Goal: Task Accomplishment & Management: Manage account settings

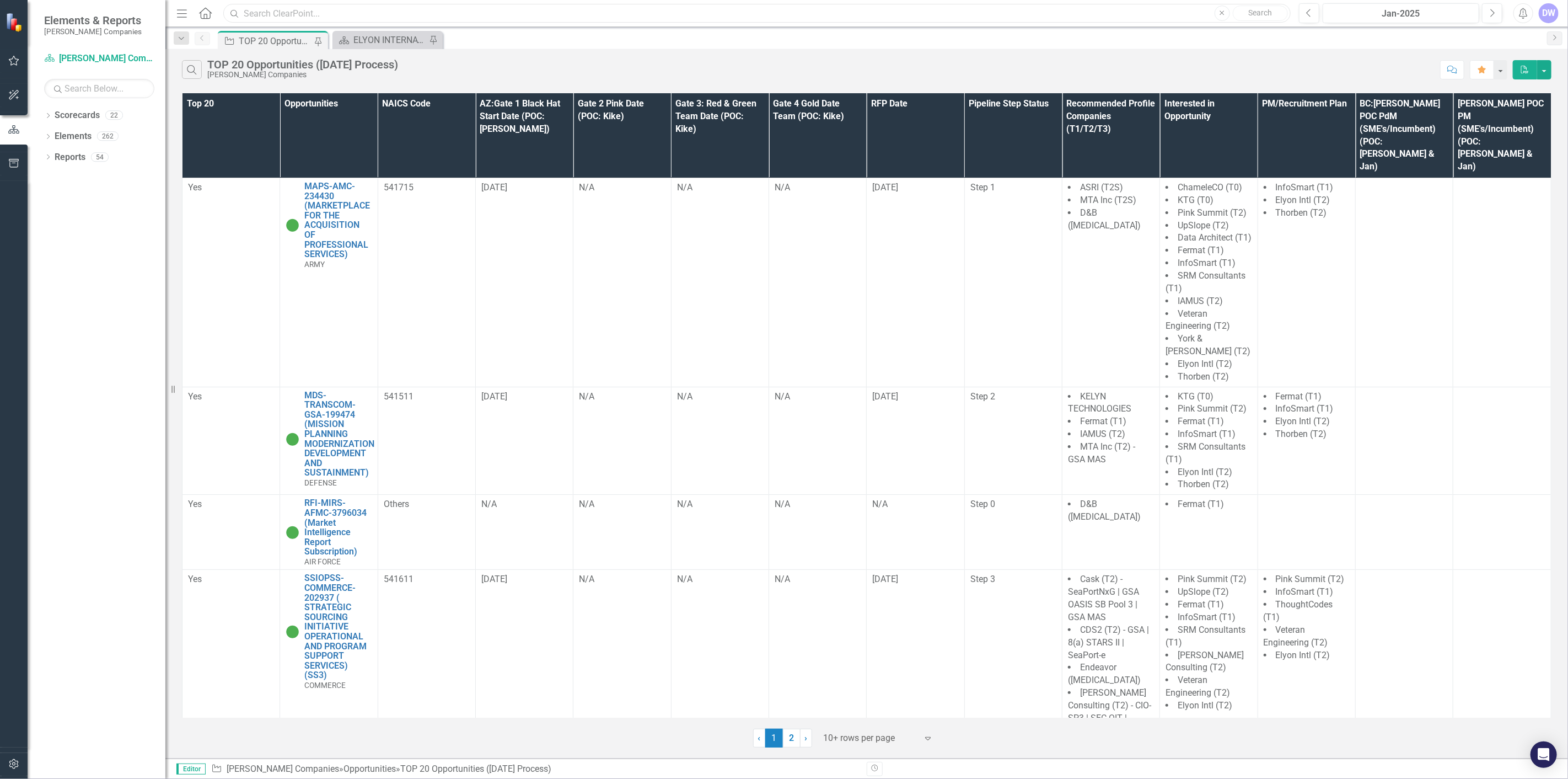
click at [320, 15] on input "text" at bounding box center [757, 13] width 1068 height 19
click at [249, 13] on input "arny G6 moder" at bounding box center [757, 13] width 1068 height 19
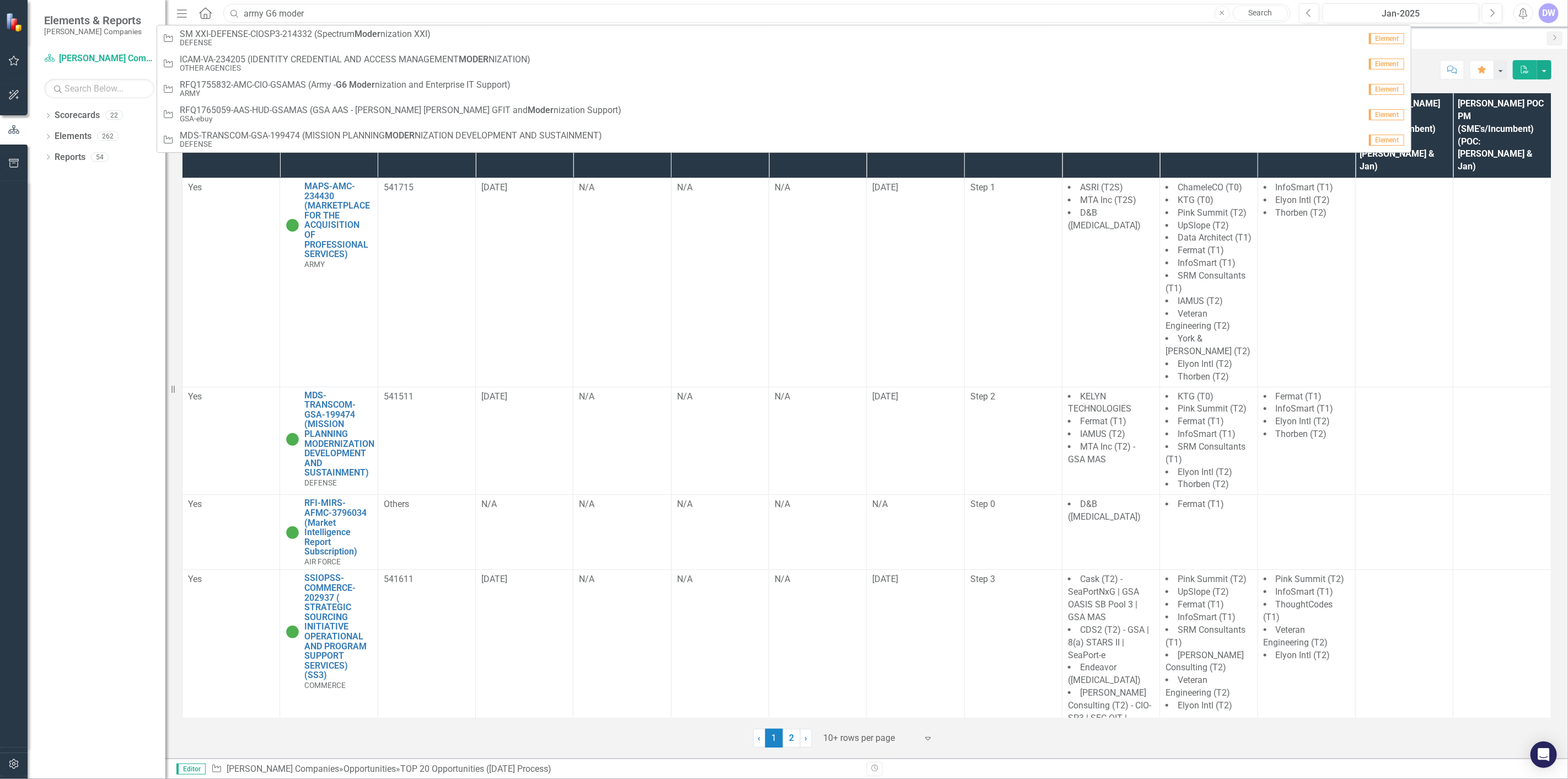
click at [345, 15] on input "arrny G6 moder" at bounding box center [757, 13] width 1068 height 19
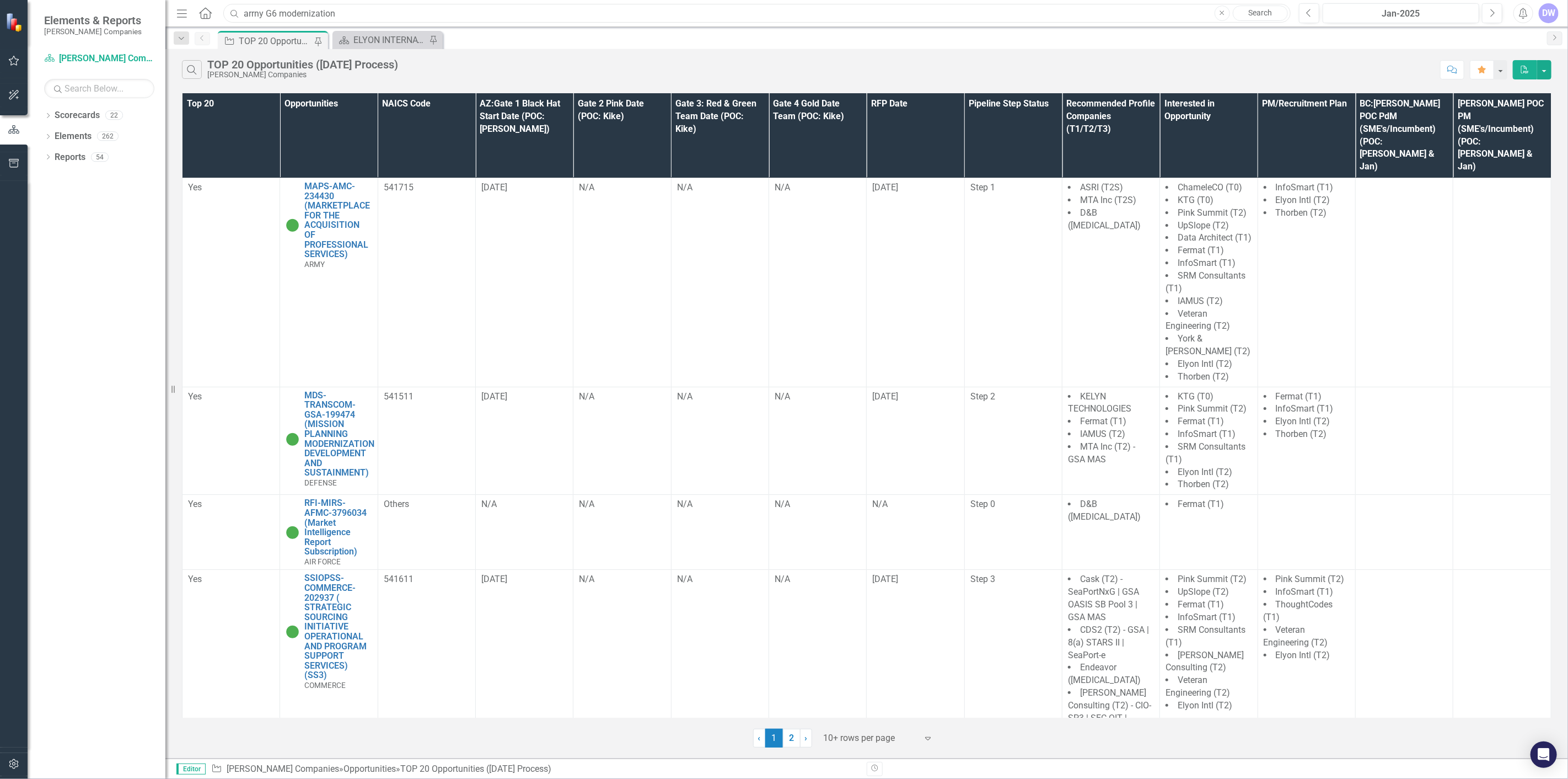
click at [247, 12] on input "arrny G6 modernization" at bounding box center [757, 13] width 1068 height 19
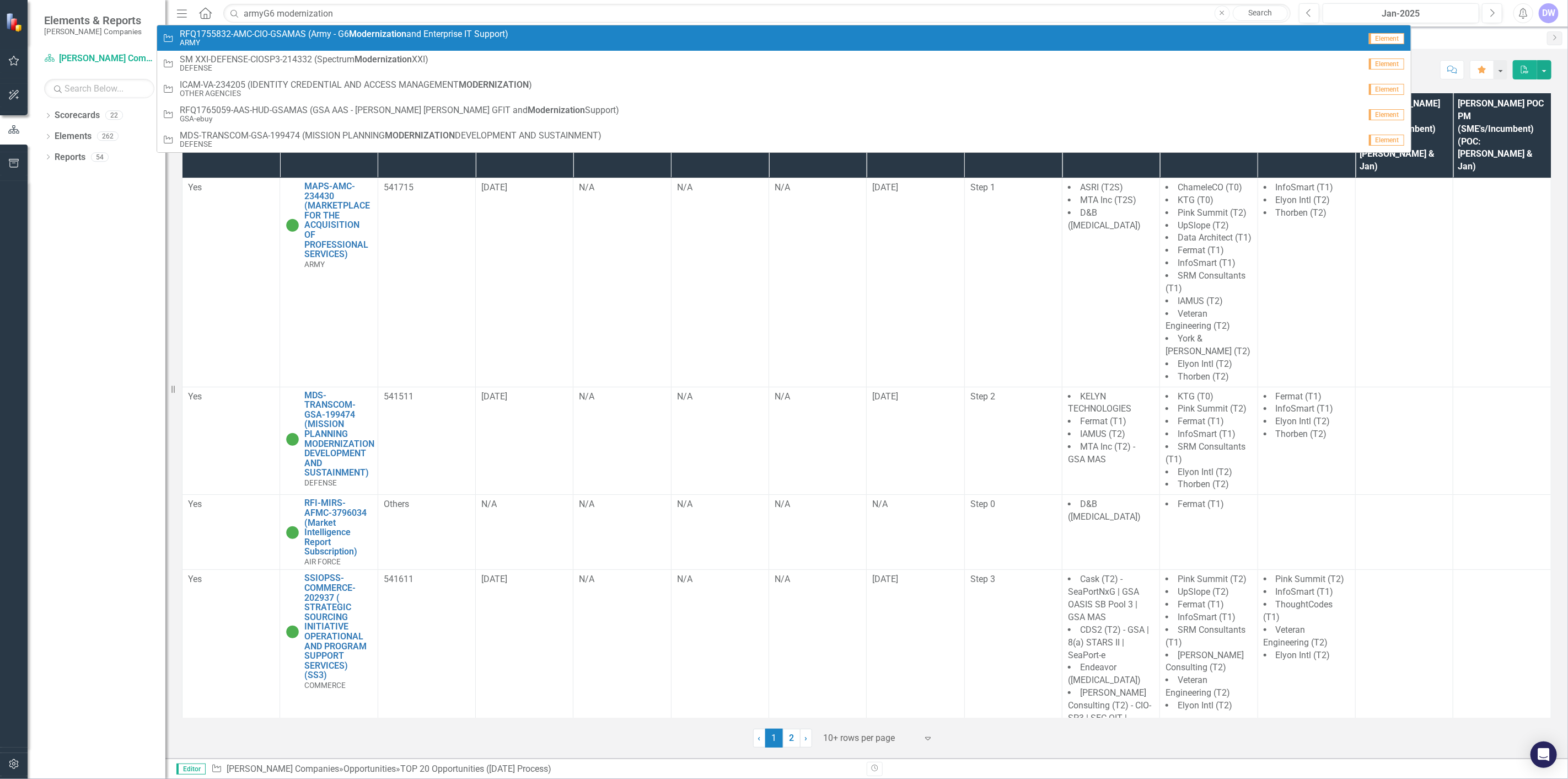
click at [284, 35] on span "RFQ1755832-AMC-CIO-GSAMAS (Army - G6 Modernization and Enterprise IT Support)" at bounding box center [344, 34] width 329 height 10
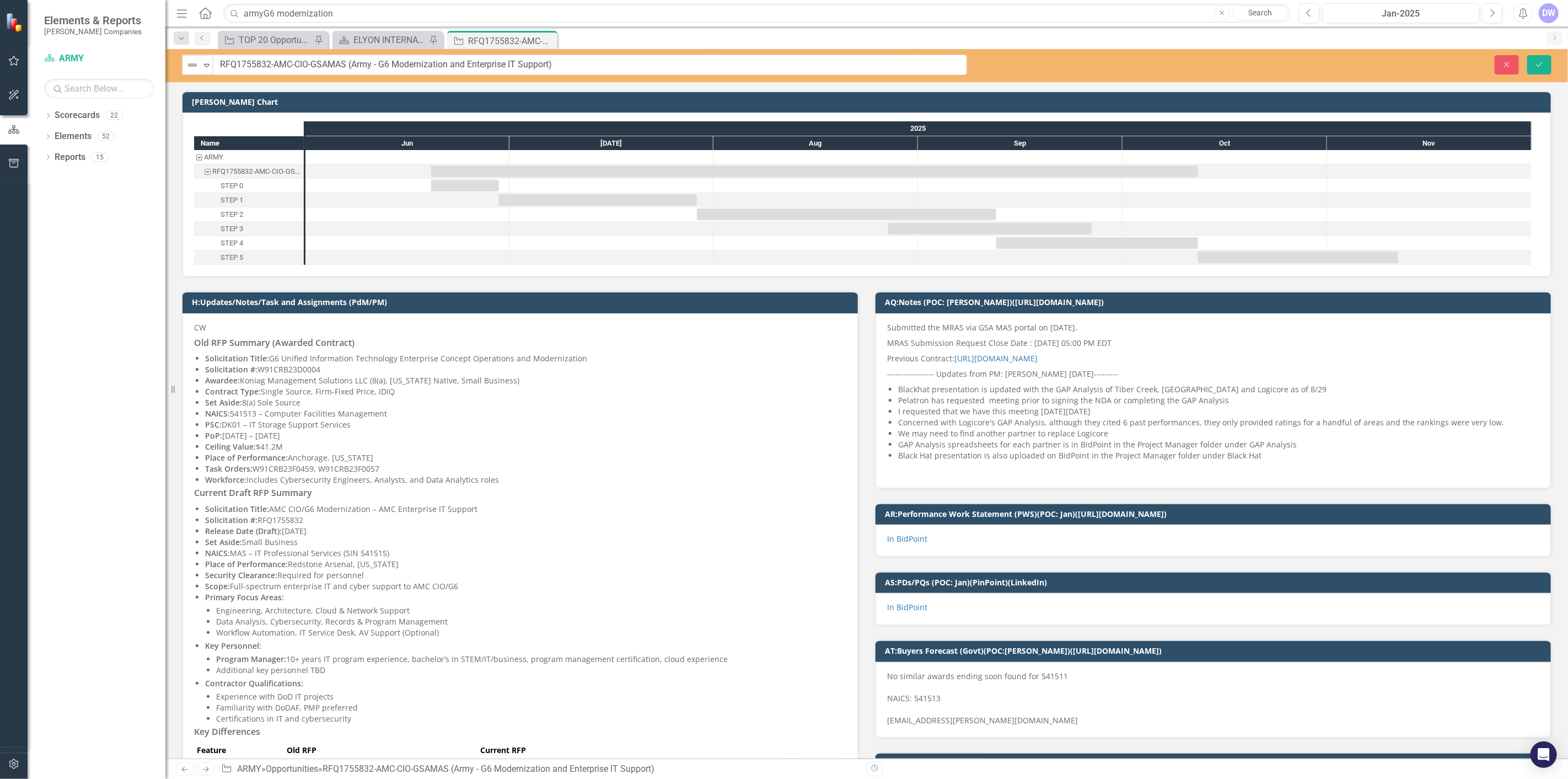
drag, startPoint x: 268, startPoint y: 64, endPoint x: 250, endPoint y: 63, distance: 18.0
click at [250, 63] on input "RFQ1755832-AMC-CIO-GSAMAS (Army - G6 Modernization and Enterprise IT Support)" at bounding box center [590, 65] width 754 height 21
click at [1224, 340] on p "MRAS Submission Request Close Date : [DATE] 05:00 PM EDT" at bounding box center [1213, 343] width 653 height 15
click at [259, 67] on input "RFQ1755832-AMC-CIO-GSAMAS (Army - G6 Modernization and Enterprise IT Support)" at bounding box center [590, 65] width 754 height 21
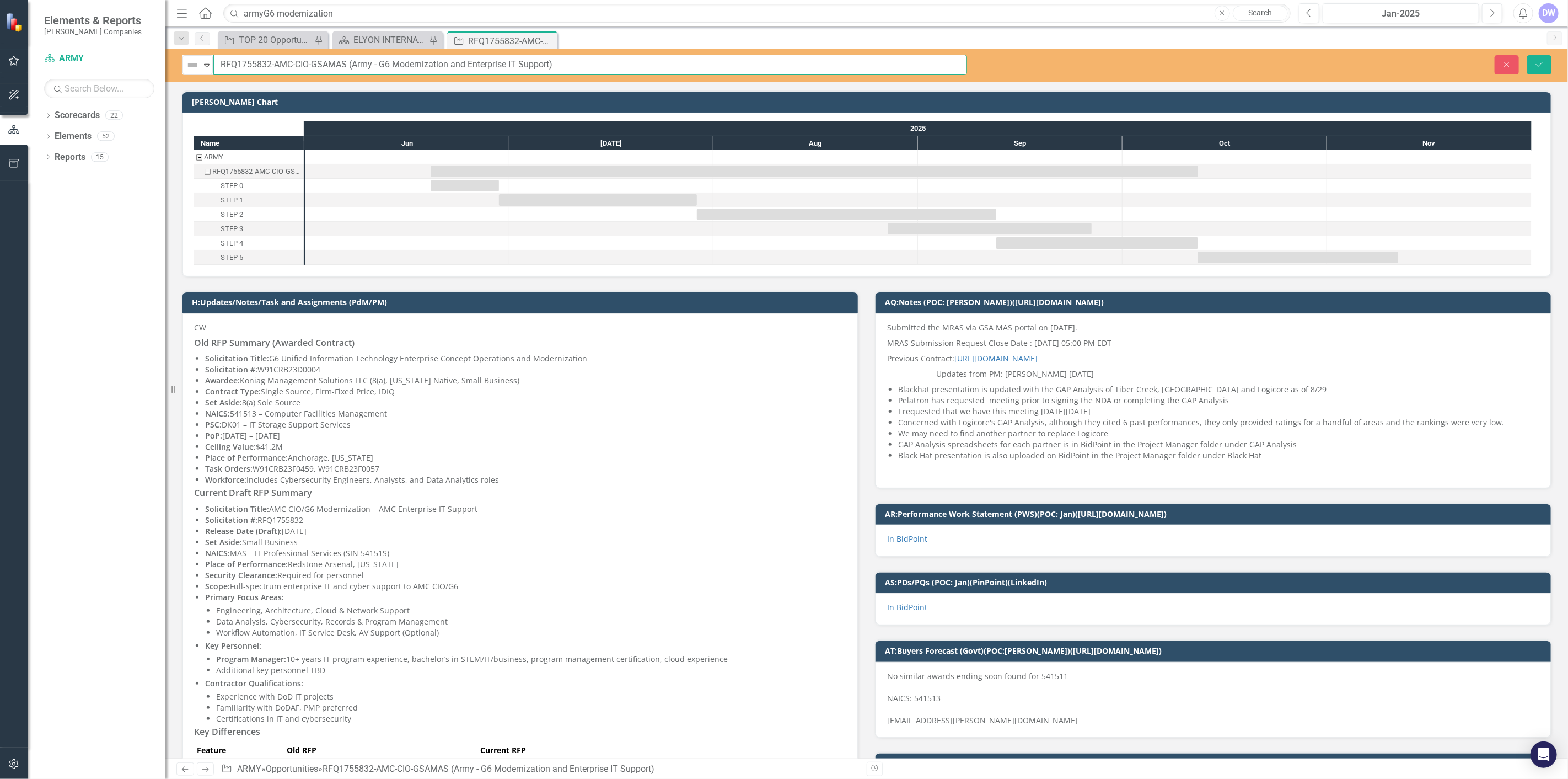
click at [259, 67] on input "RFQ1755832-AMC-CIO-GSAMAS (Army - G6 Modernization and Enterprise IT Support)" at bounding box center [590, 65] width 754 height 21
click at [1550, 69] on button "Save" at bounding box center [1539, 65] width 24 height 19
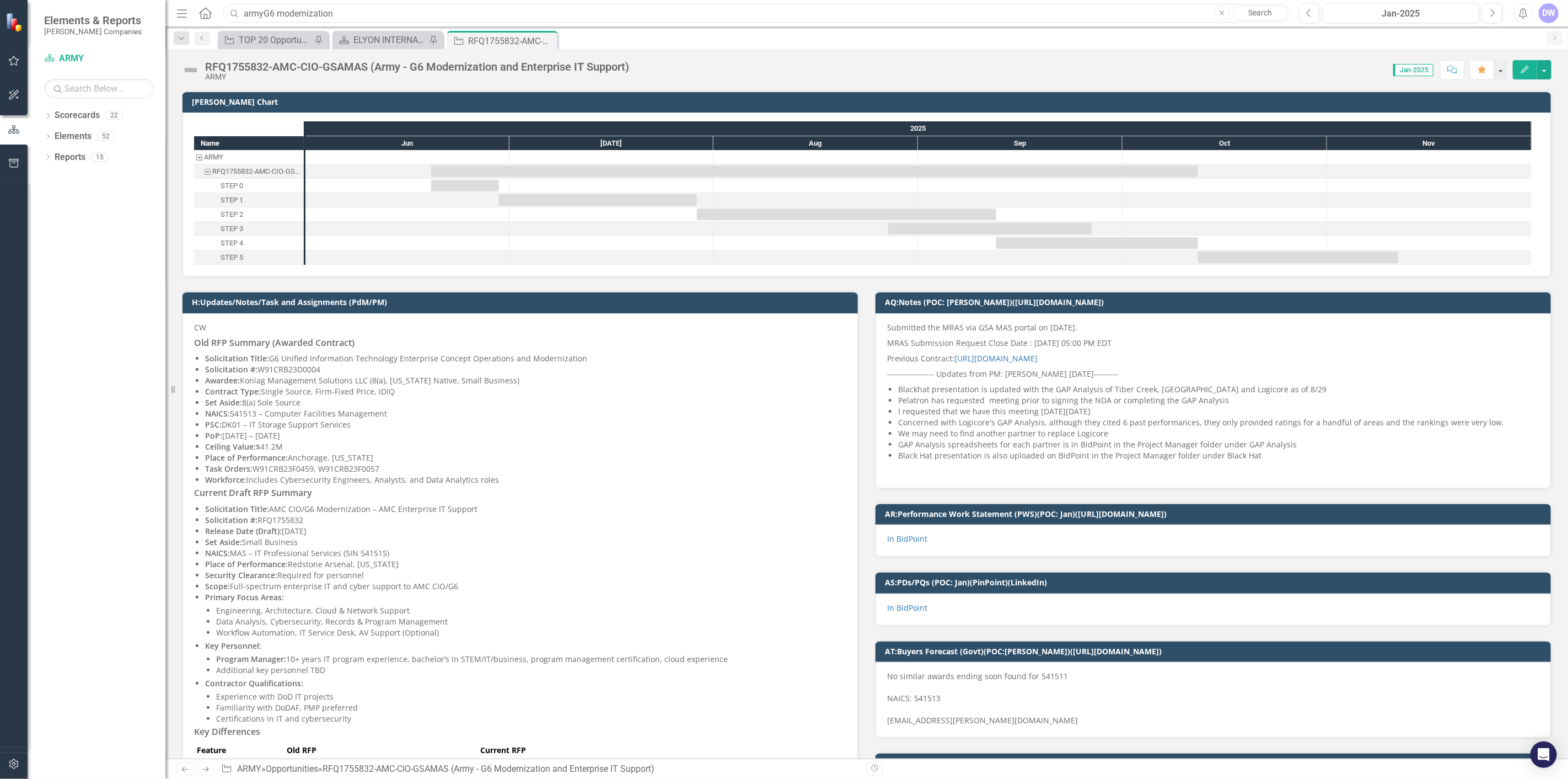
click at [284, 14] on input "armyG6 modernization" at bounding box center [757, 13] width 1068 height 19
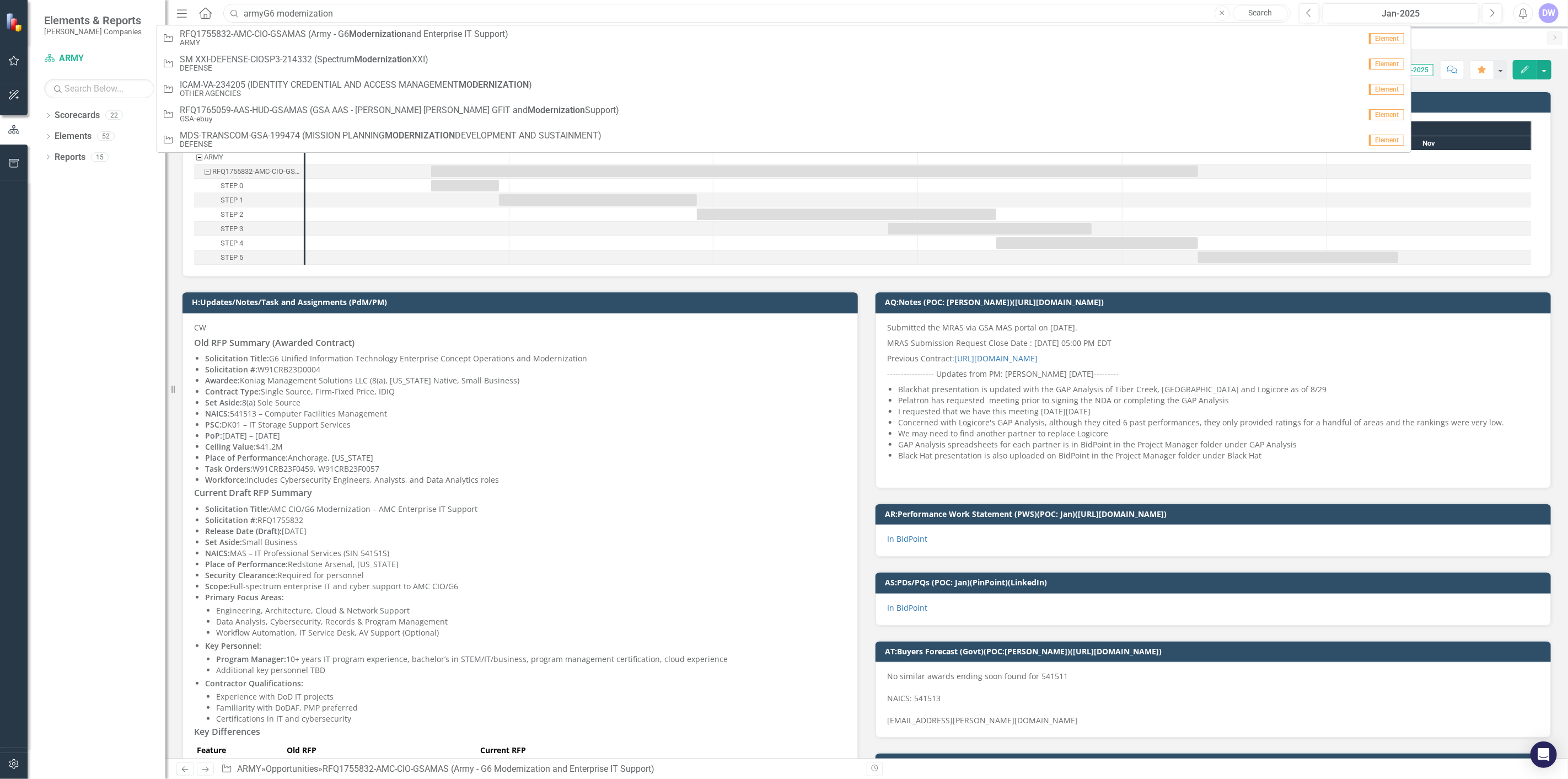
click at [285, 13] on input "armyG6 modernization" at bounding box center [757, 13] width 1068 height 19
click at [285, 13] on input "armyG6 modernization" at bounding box center [757, 13] width 1068 height 19
paste input "AD4125"
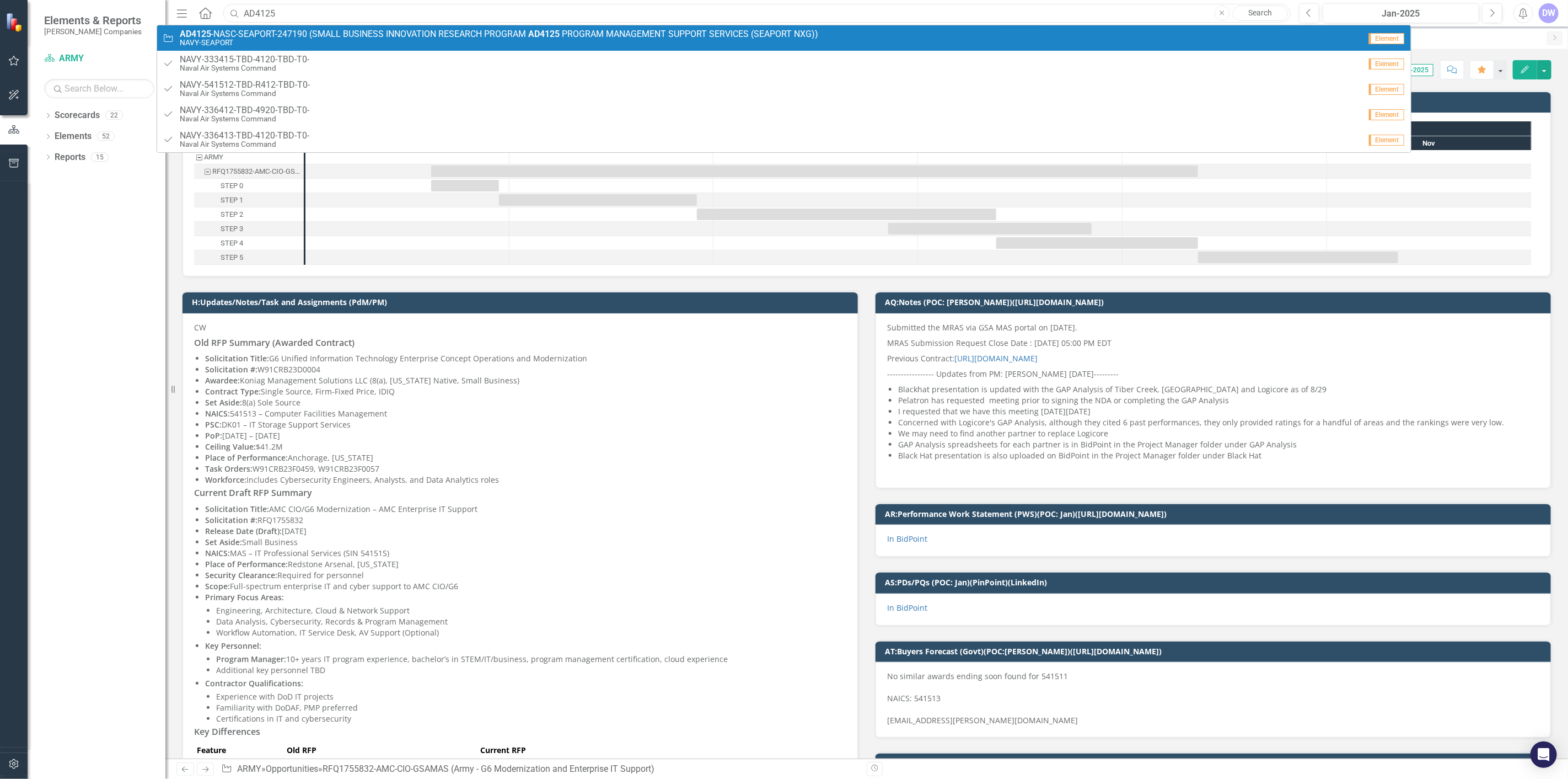
type input "AD4125"
click at [266, 35] on span "AD4125 - N A S C - S E A P O R T - 2 4 7 1 9 0 ( S M A L L B U S I N E S S I N …" at bounding box center [499, 34] width 639 height 10
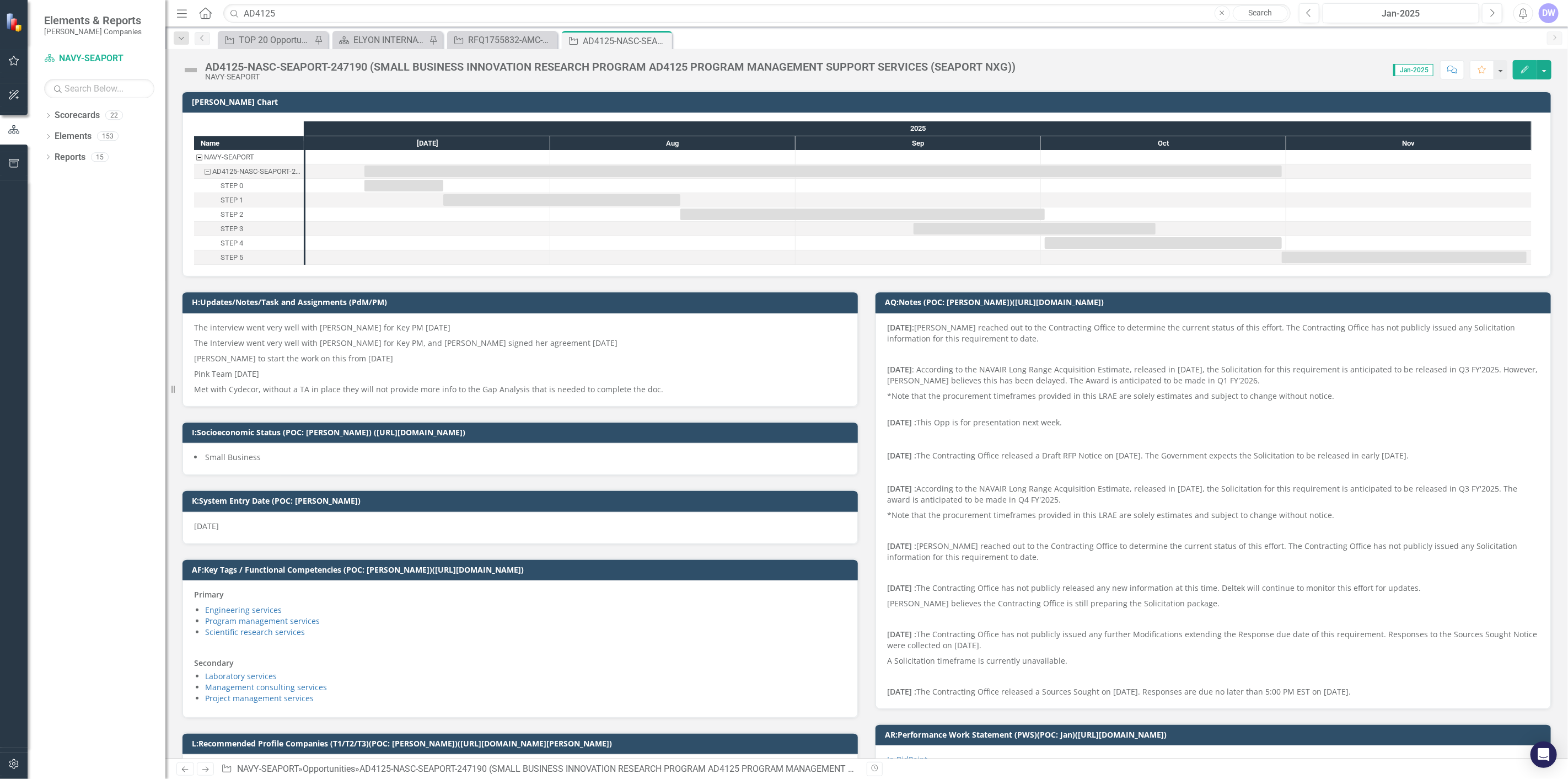
click at [355, 65] on div "AD4125-NASC-SEAPORT-247190 (SMALL BUSINESS INNOVATION RESEARCH PROGRAM AD4125 P…" at bounding box center [610, 67] width 810 height 12
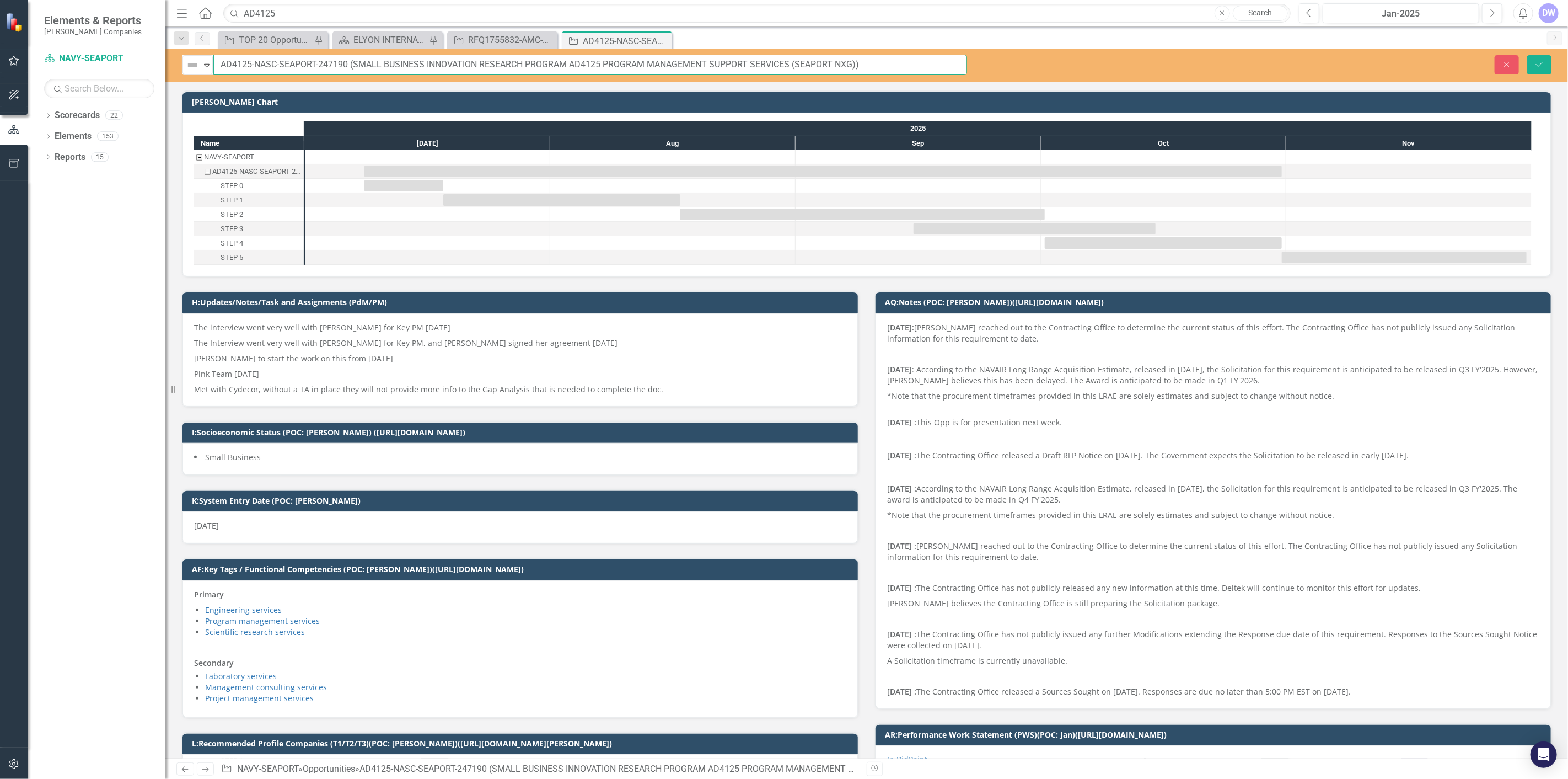
click at [333, 65] on input "AD4125-NASC-SEAPORT-247190 (SMALL BUSINESS INNOVATION RESEARCH PROGRAM AD4125 P…" at bounding box center [590, 65] width 754 height 21
click at [1534, 68] on button "Save" at bounding box center [1539, 65] width 24 height 19
